Goal: Task Accomplishment & Management: Use online tool/utility

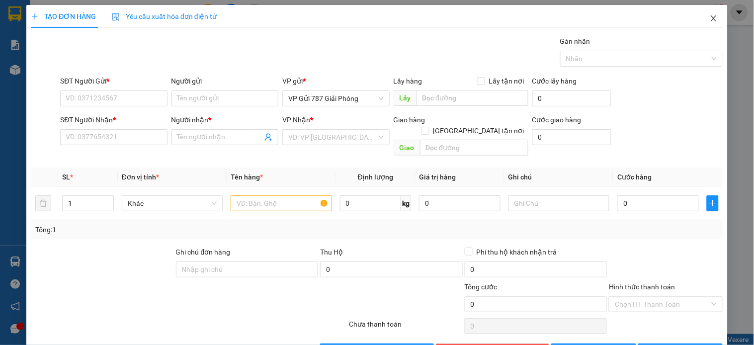
click at [703, 12] on span "Close" at bounding box center [714, 19] width 28 height 28
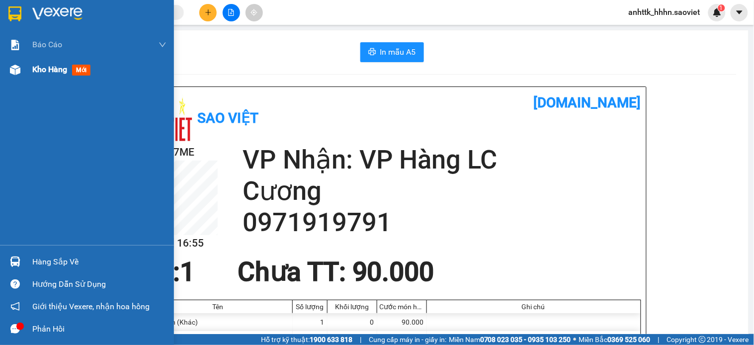
click at [21, 69] on div at bounding box center [14, 69] width 17 height 17
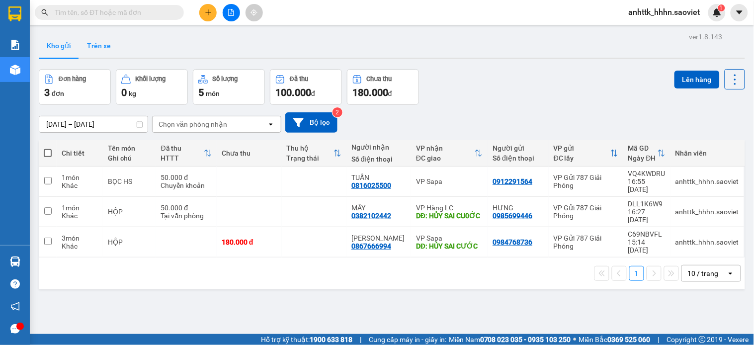
drag, startPoint x: 117, startPoint y: 50, endPoint x: 105, endPoint y: 44, distance: 13.8
click at [116, 50] on button "Trên xe" at bounding box center [99, 46] width 40 height 24
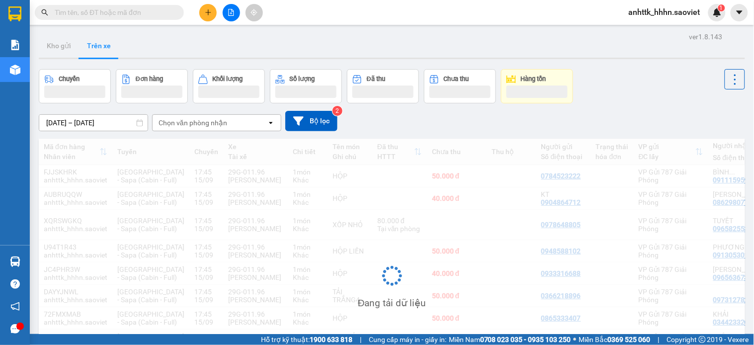
click at [192, 114] on div "[DATE] – [DATE] Press the down arrow key to interact with the calendar and sele…" at bounding box center [392, 121] width 706 height 20
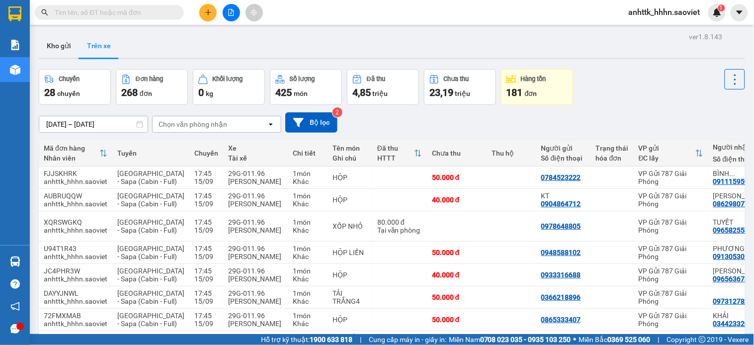
click at [176, 130] on div "Chọn văn phòng nhận" at bounding box center [210, 124] width 114 height 16
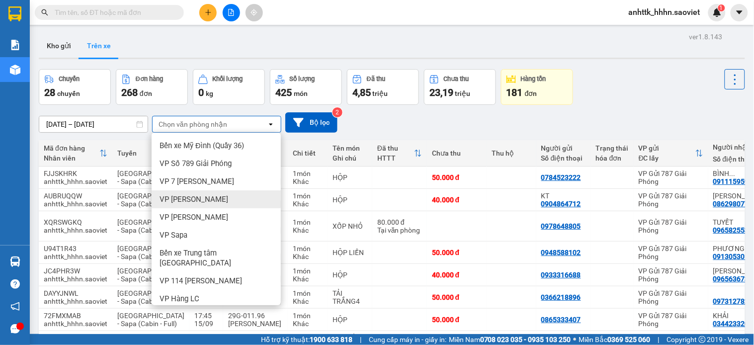
click at [191, 199] on span "VP [PERSON_NAME]" at bounding box center [193, 199] width 69 height 10
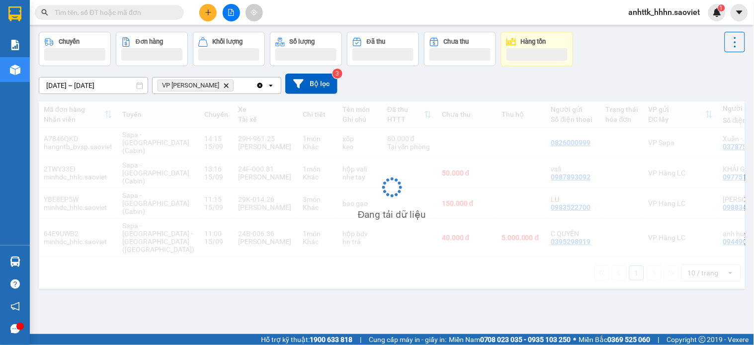
scroll to position [46, 0]
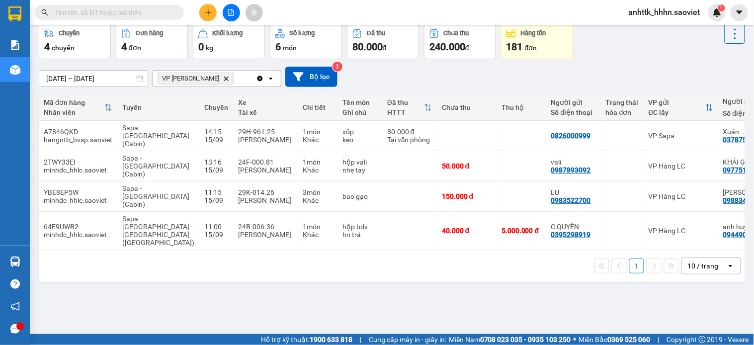
click at [99, 5] on span at bounding box center [109, 12] width 149 height 15
click at [97, 5] on span at bounding box center [109, 12] width 149 height 15
click at [103, 10] on input "text" at bounding box center [113, 12] width 117 height 11
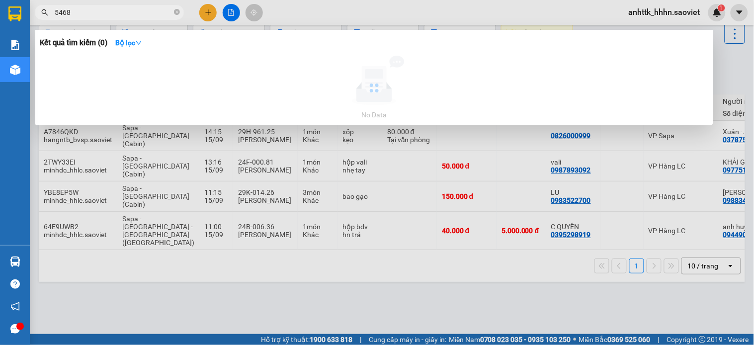
click at [103, 10] on input "5468" at bounding box center [113, 12] width 117 height 11
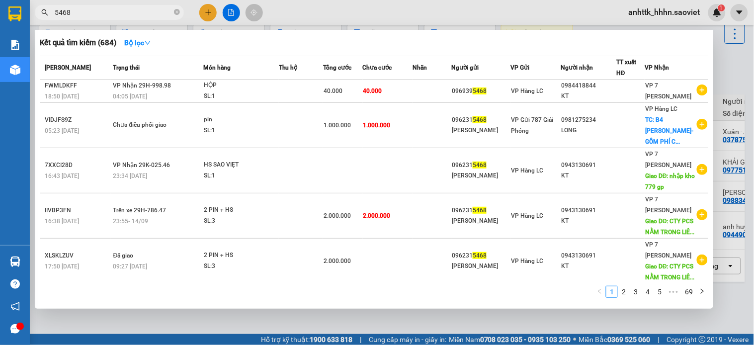
click at [103, 10] on input "5468" at bounding box center [113, 12] width 117 height 11
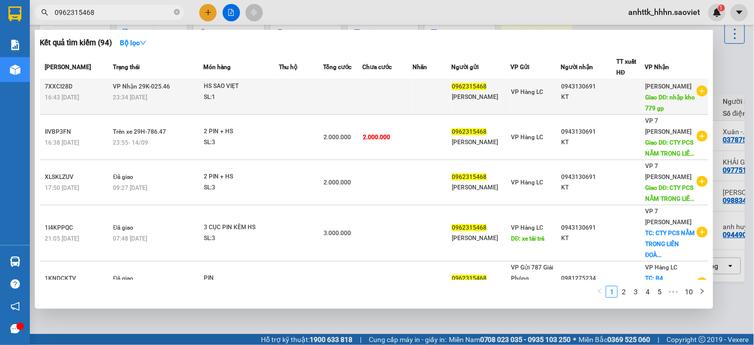
scroll to position [0, 0]
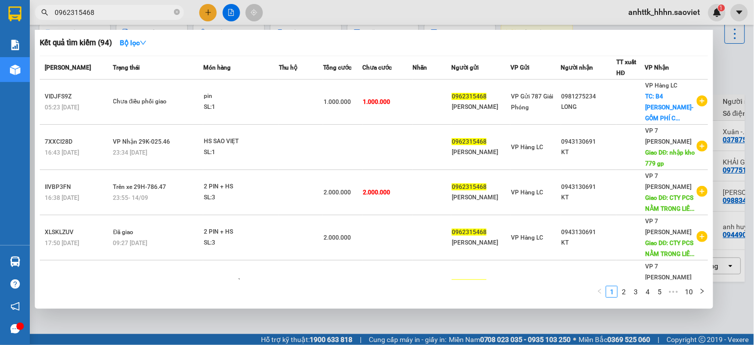
type input "0962315468"
click at [338, 15] on div at bounding box center [377, 172] width 754 height 345
